Goal: Browse casually: Explore the website without a specific task or goal

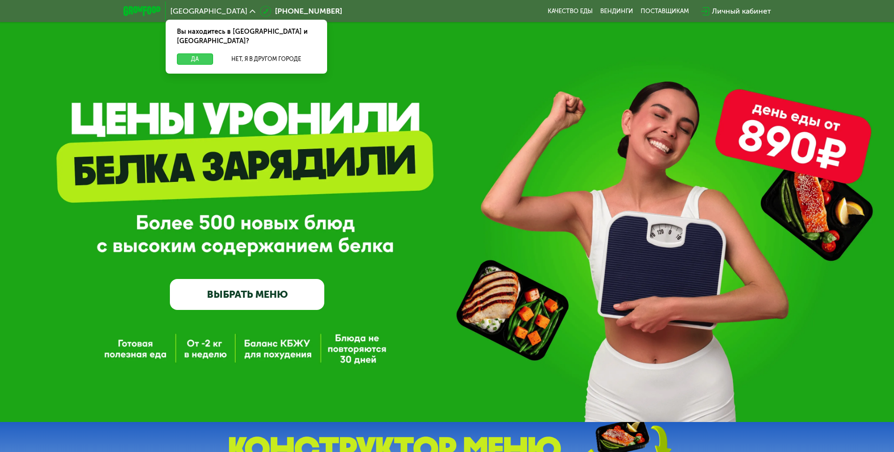
click at [184, 54] on button "Да" at bounding box center [195, 59] width 36 height 11
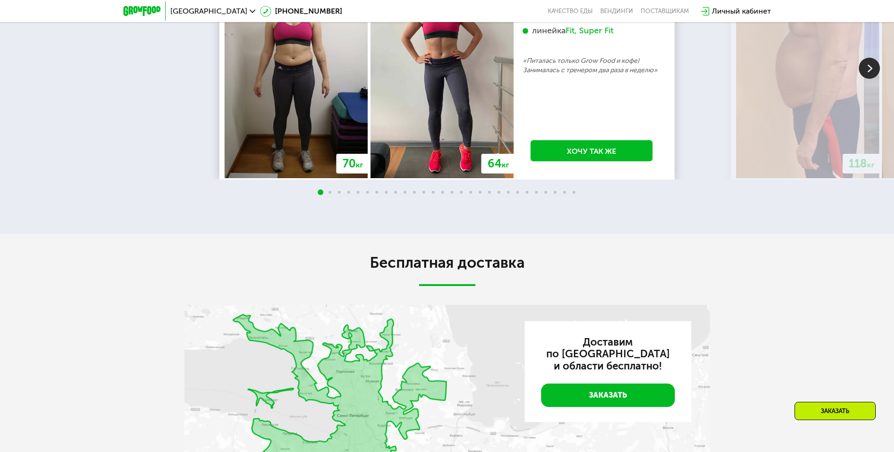
scroll to position [1737, 0]
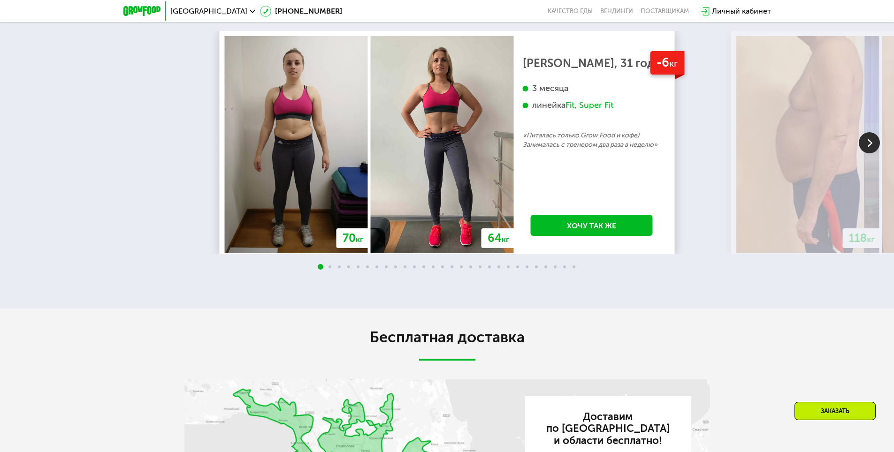
click at [862, 153] on img at bounding box center [869, 142] width 21 height 21
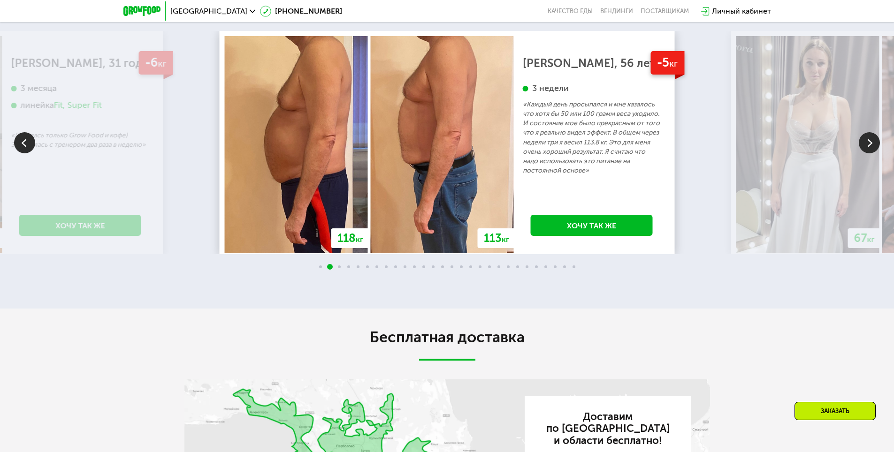
click at [862, 153] on img at bounding box center [869, 142] width 21 height 21
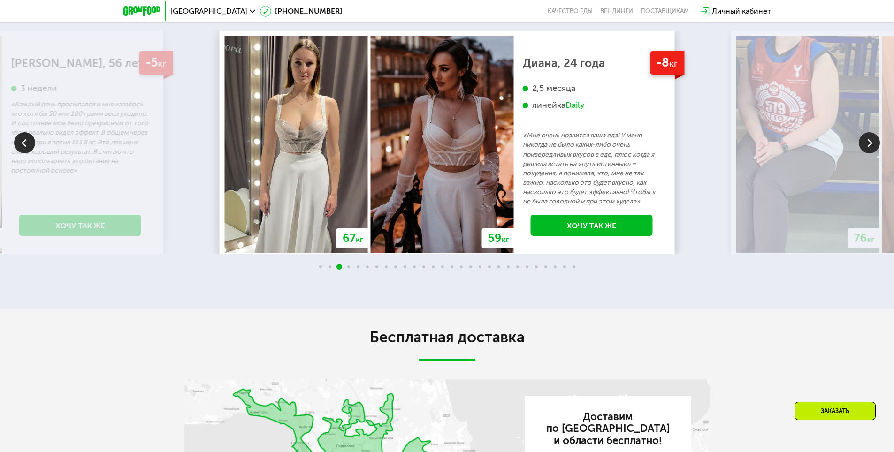
click at [862, 153] on img at bounding box center [869, 142] width 21 height 21
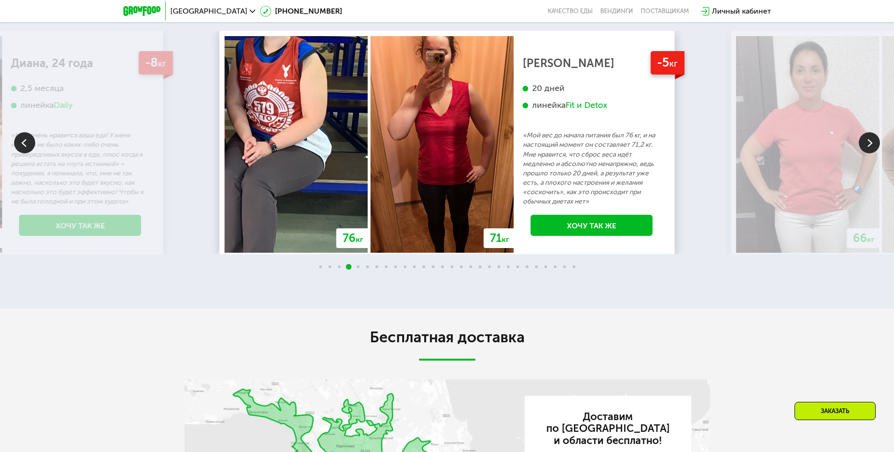
click at [862, 153] on img at bounding box center [869, 142] width 21 height 21
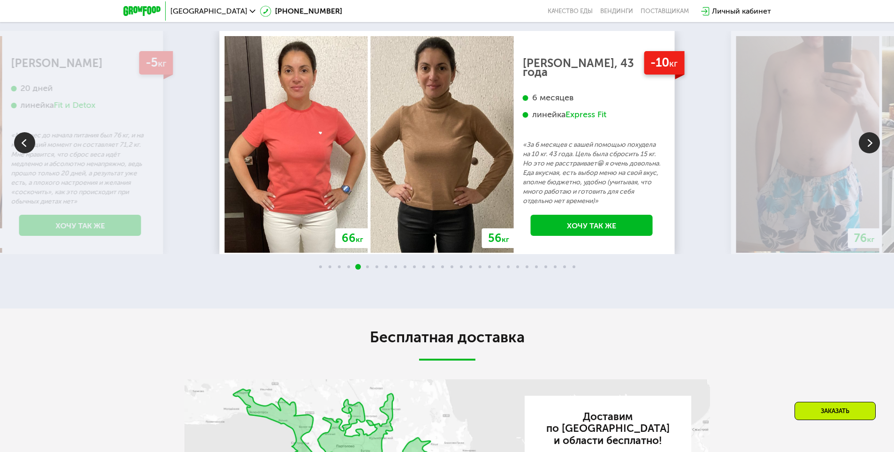
click at [862, 153] on img at bounding box center [869, 142] width 21 height 21
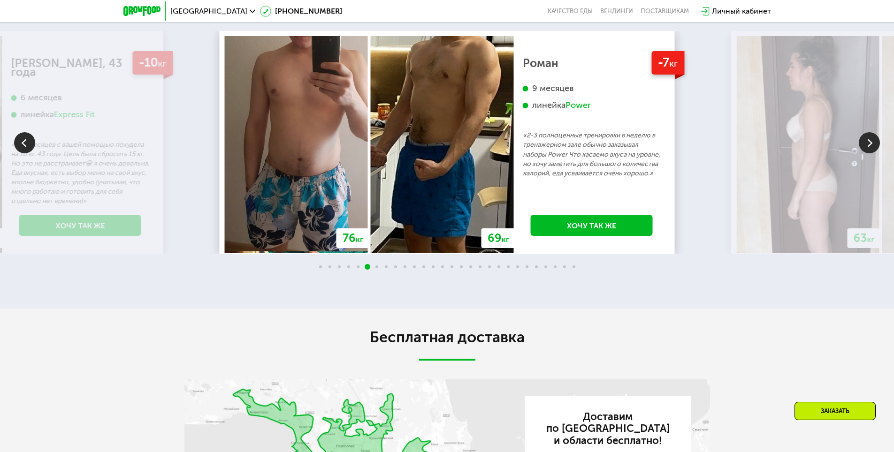
click at [862, 153] on img at bounding box center [869, 142] width 21 height 21
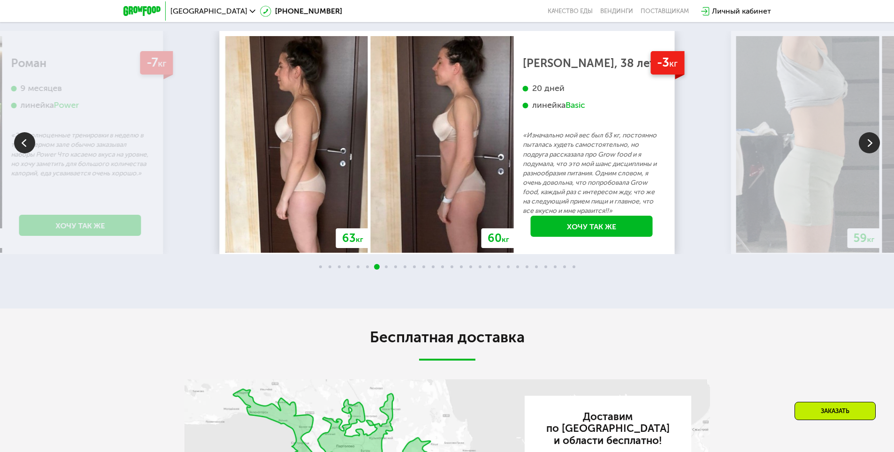
click at [862, 153] on img at bounding box center [869, 142] width 21 height 21
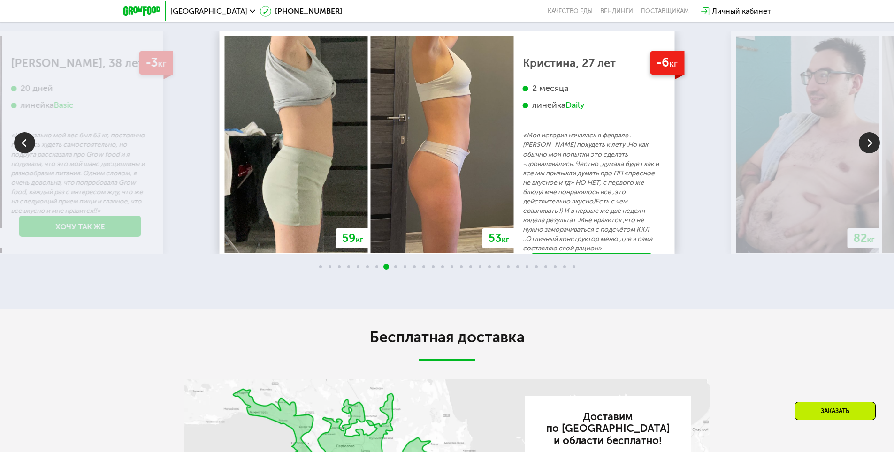
click at [862, 153] on img at bounding box center [869, 142] width 21 height 21
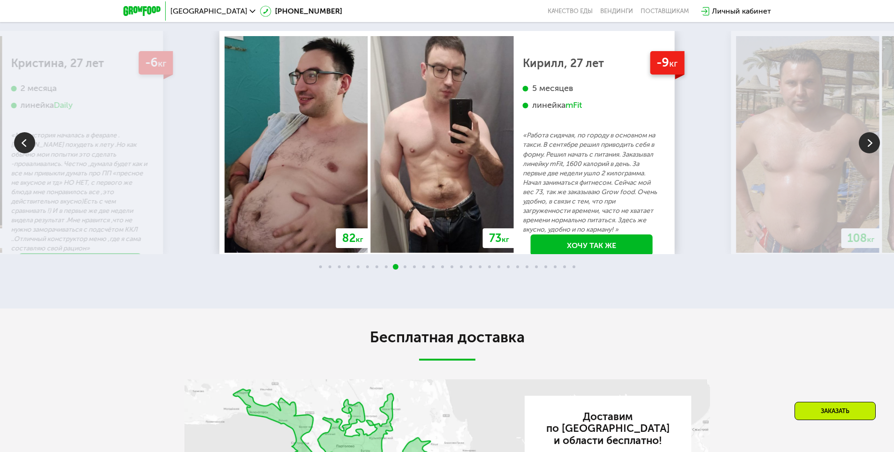
click at [862, 153] on img at bounding box center [869, 142] width 21 height 21
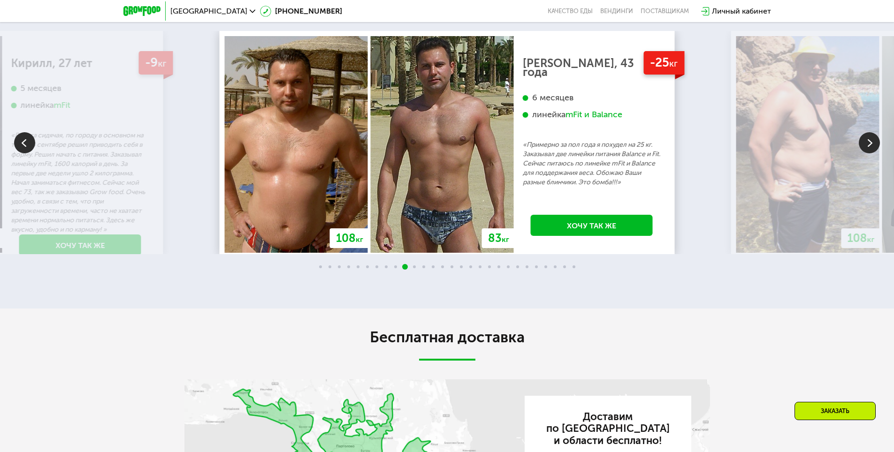
click at [862, 153] on img at bounding box center [869, 142] width 21 height 21
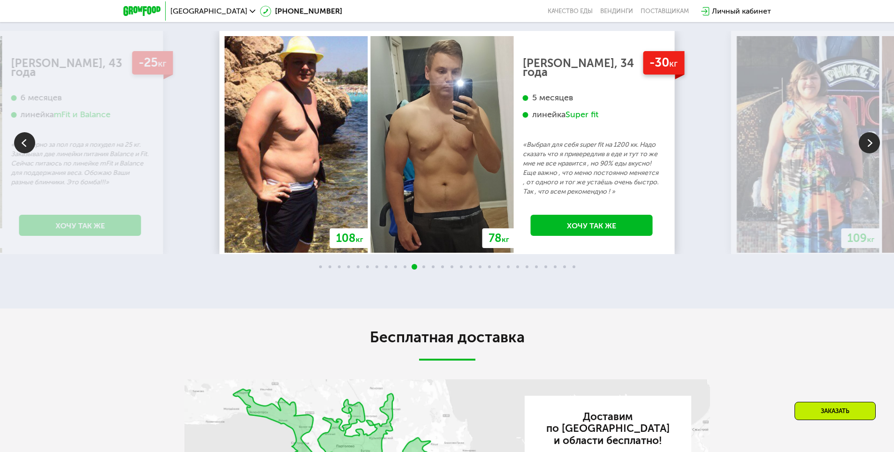
click at [862, 153] on img at bounding box center [869, 142] width 21 height 21
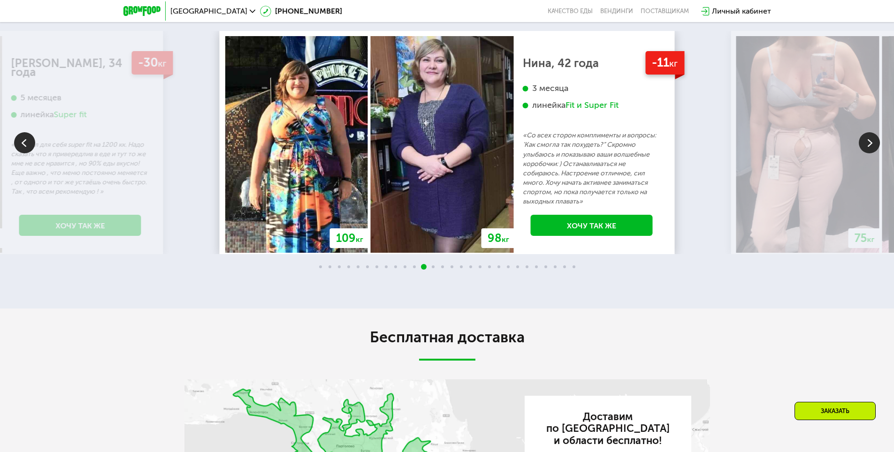
click at [862, 153] on img at bounding box center [869, 142] width 21 height 21
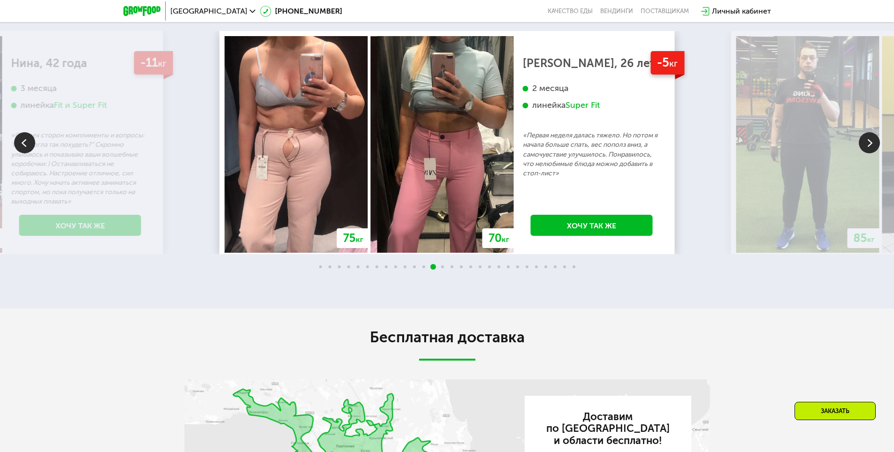
click at [862, 153] on img at bounding box center [869, 142] width 21 height 21
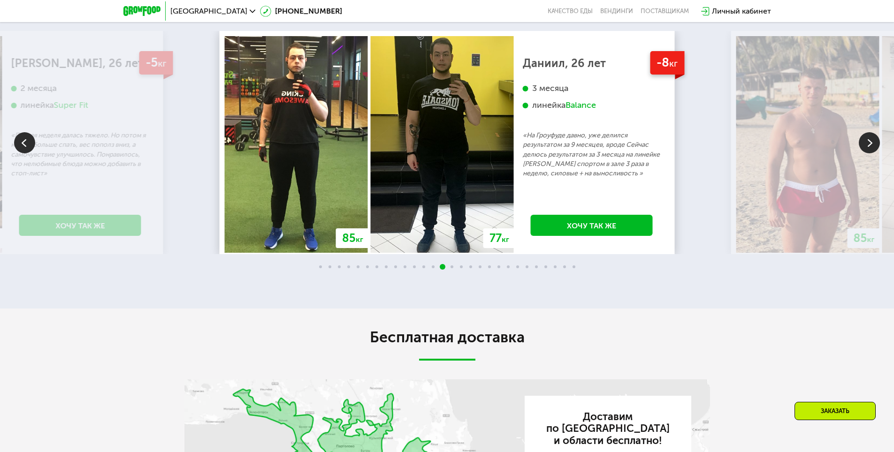
click at [862, 153] on img at bounding box center [869, 142] width 21 height 21
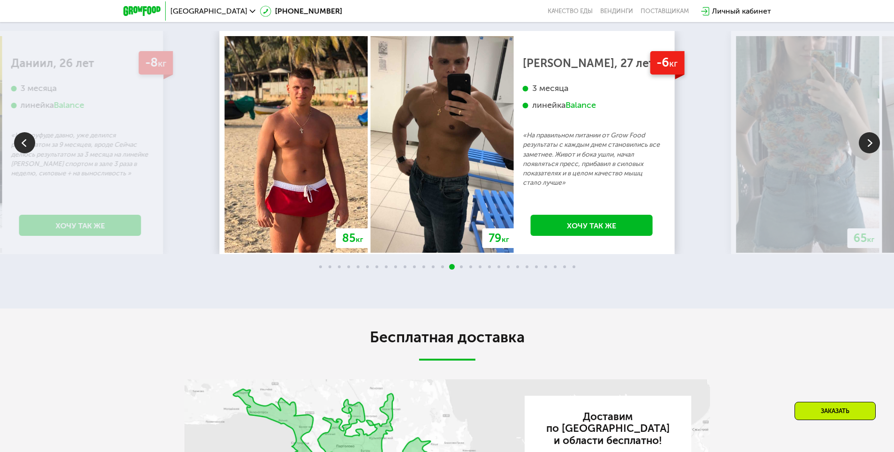
click at [862, 153] on img at bounding box center [869, 142] width 21 height 21
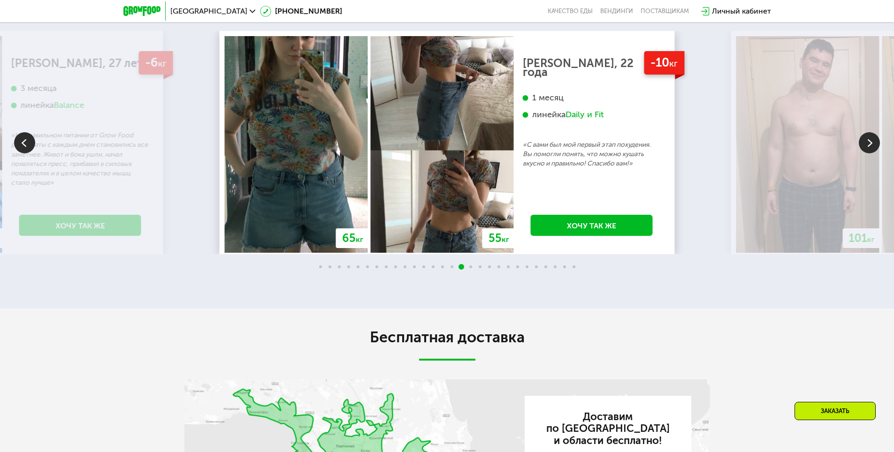
click at [862, 153] on img at bounding box center [869, 142] width 21 height 21
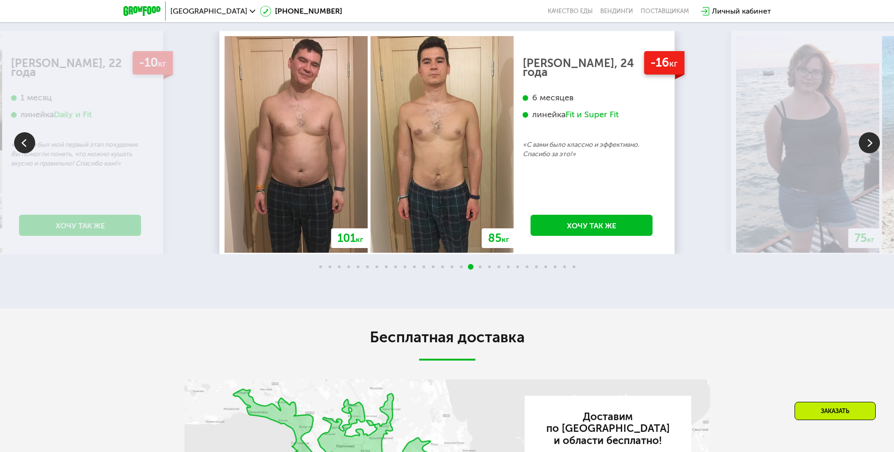
click at [862, 153] on img at bounding box center [869, 142] width 21 height 21
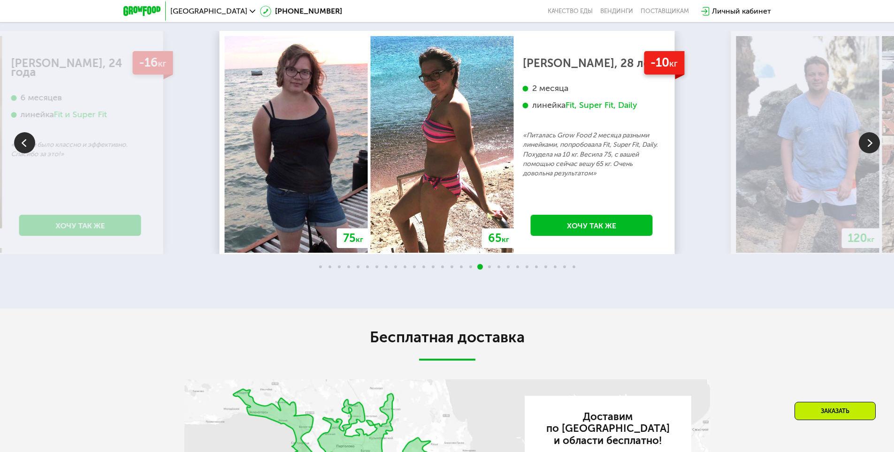
click at [862, 153] on img at bounding box center [869, 142] width 21 height 21
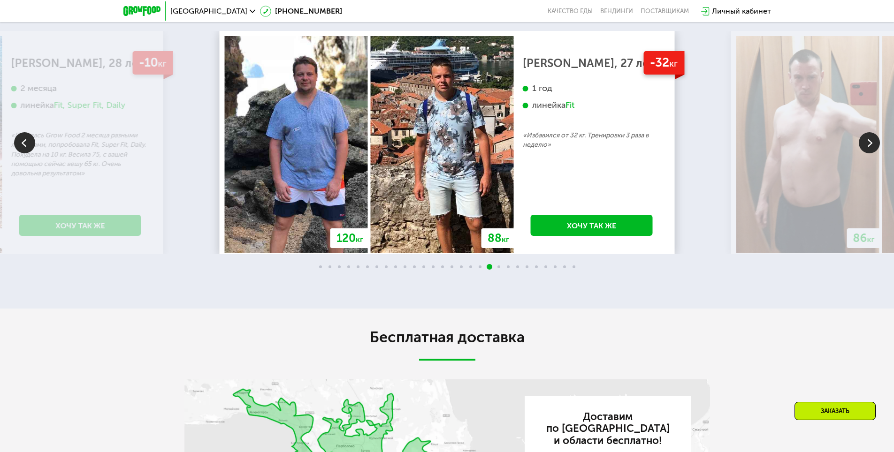
click at [862, 153] on img at bounding box center [869, 142] width 21 height 21
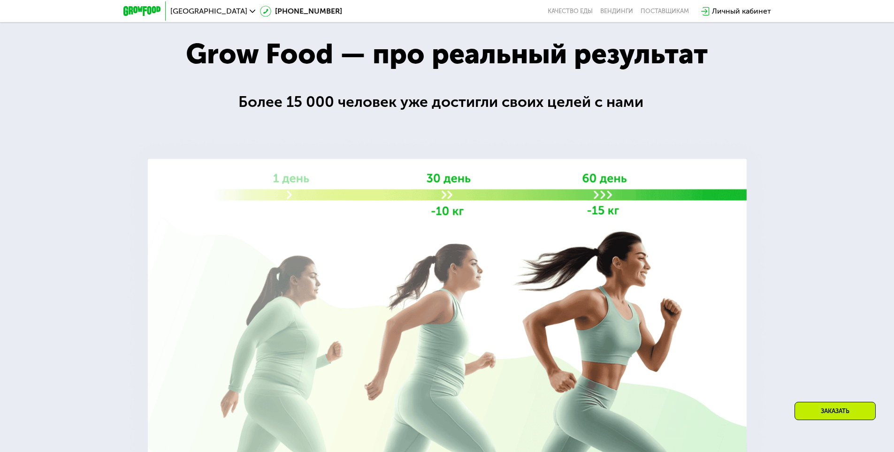
scroll to position [0, 0]
